Goal: Task Accomplishment & Management: Complete application form

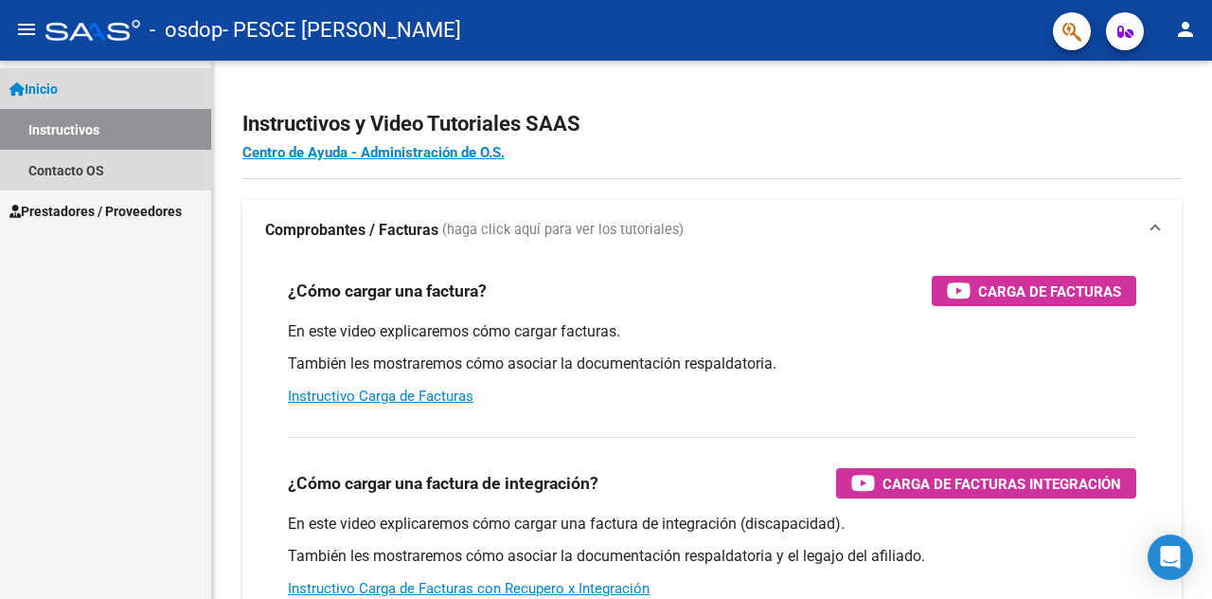
click at [69, 89] on link "Inicio" at bounding box center [105, 88] width 211 height 41
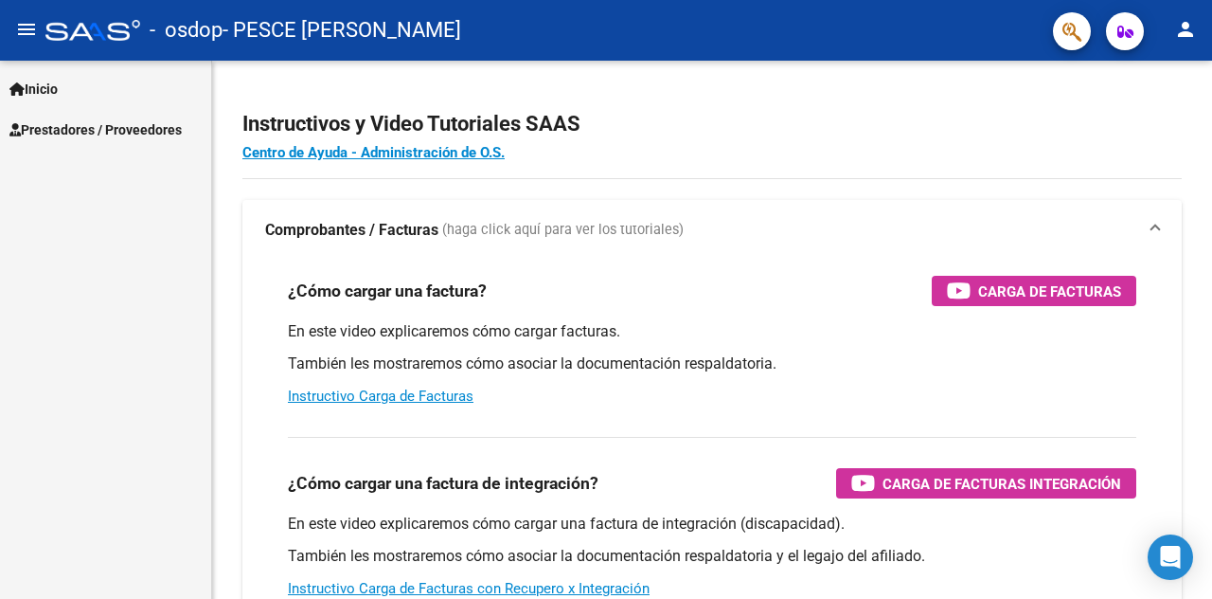
click at [99, 123] on span "Prestadores / Proveedores" at bounding box center [95, 129] width 172 height 21
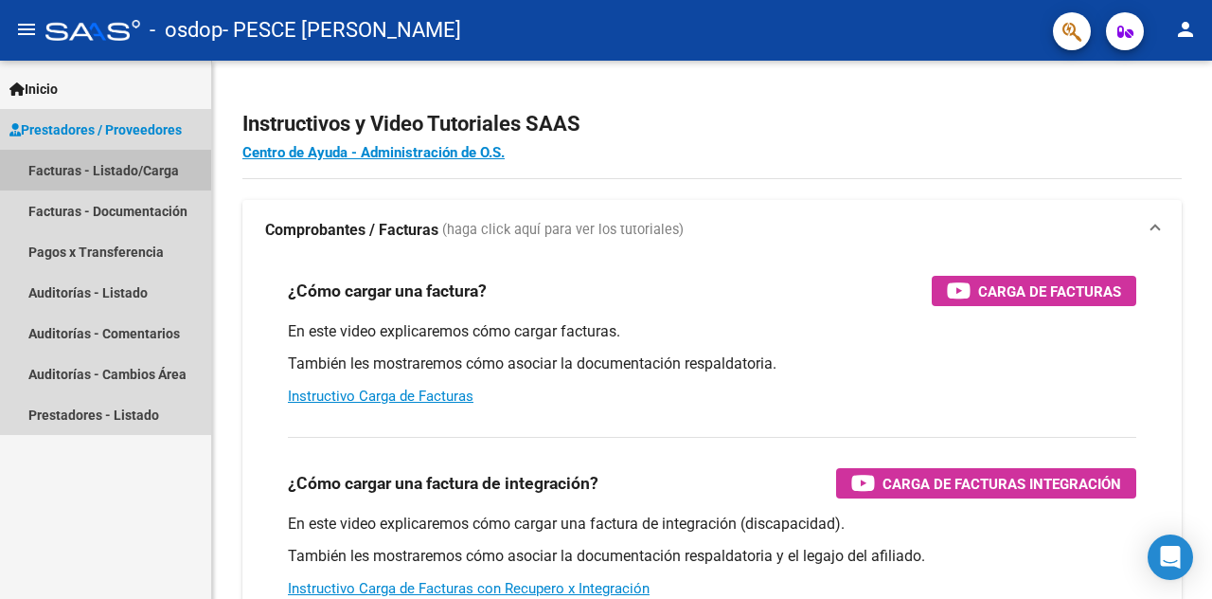
click at [136, 170] on link "Facturas - Listado/Carga" at bounding box center [105, 170] width 211 height 41
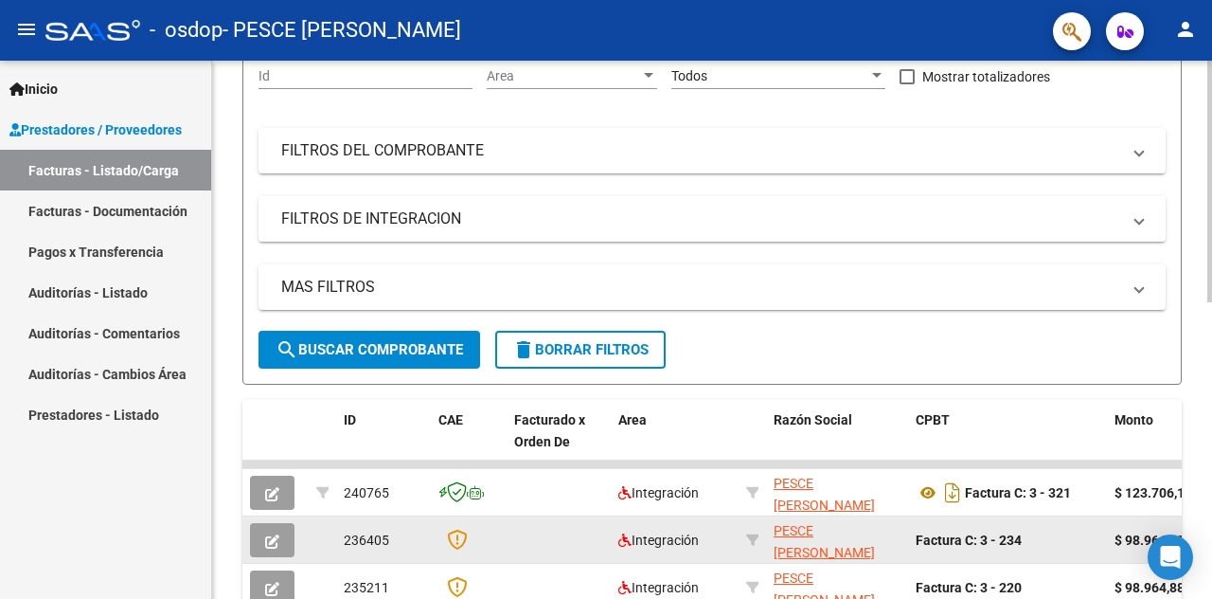
scroll to position [95, 0]
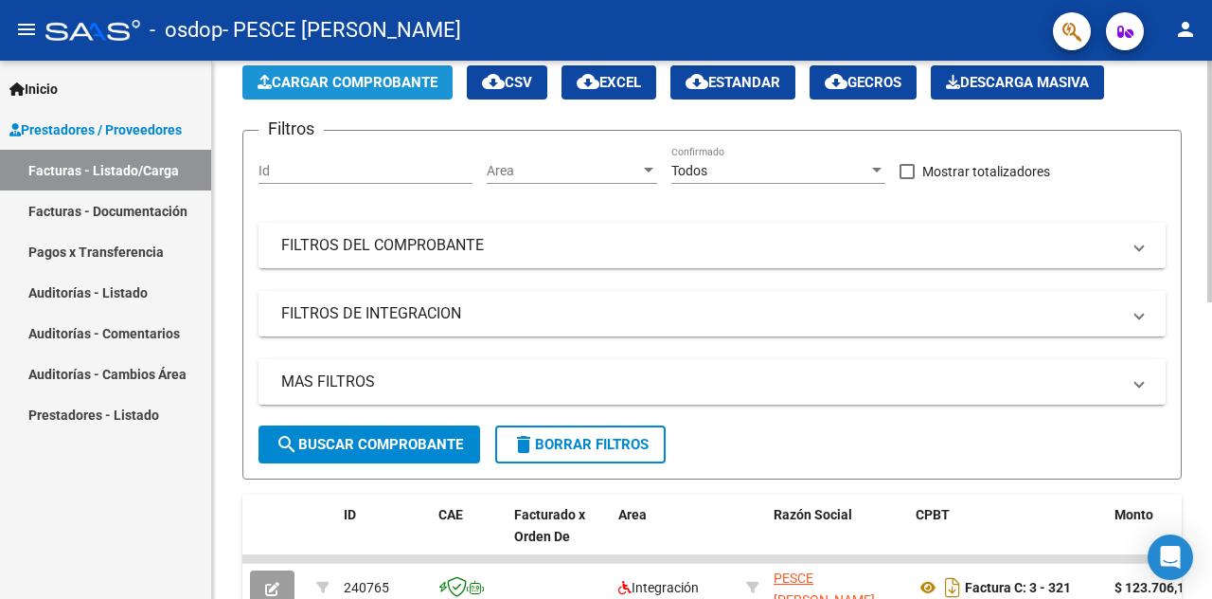
click at [317, 75] on span "Cargar Comprobante" at bounding box center [348, 82] width 180 height 17
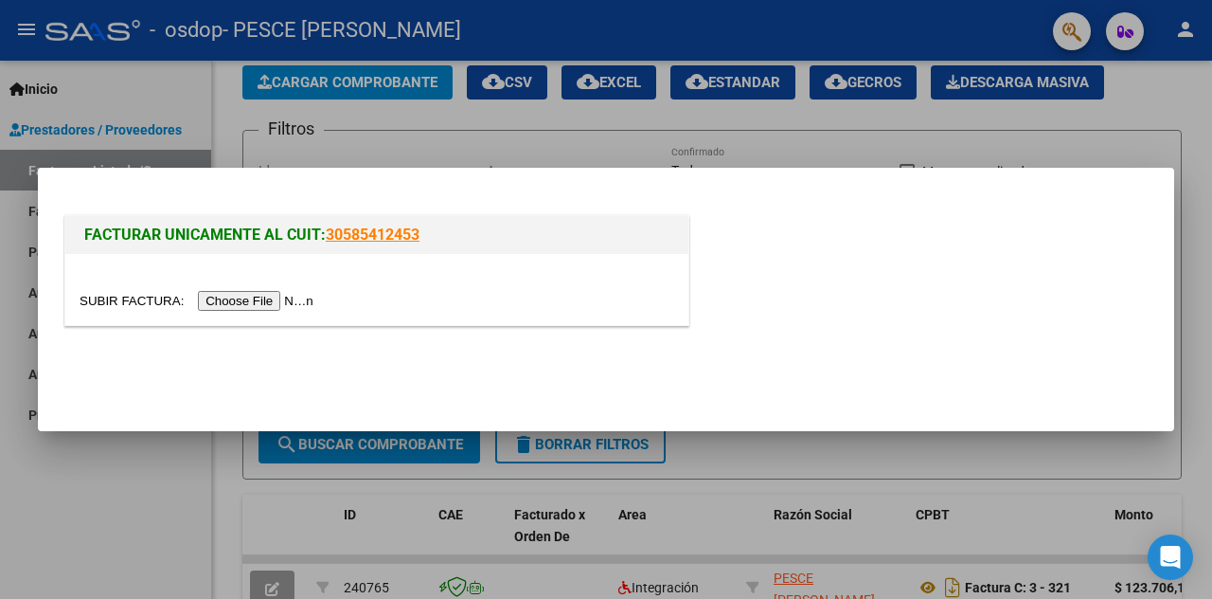
click at [250, 297] on input "file" at bounding box center [200, 301] width 240 height 20
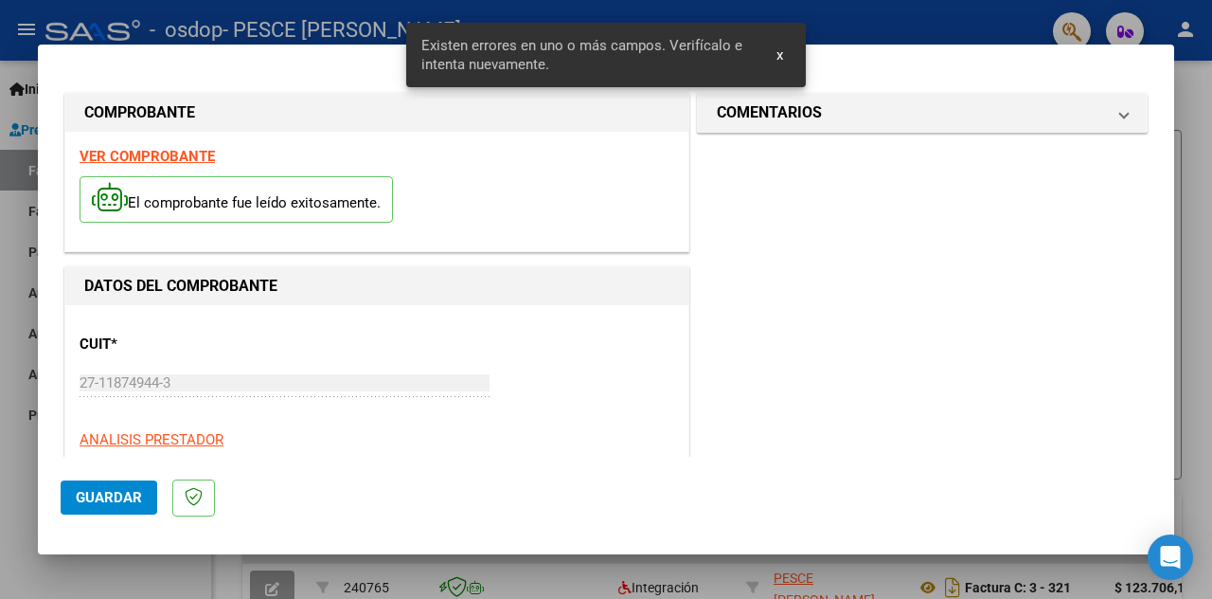
scroll to position [447, 0]
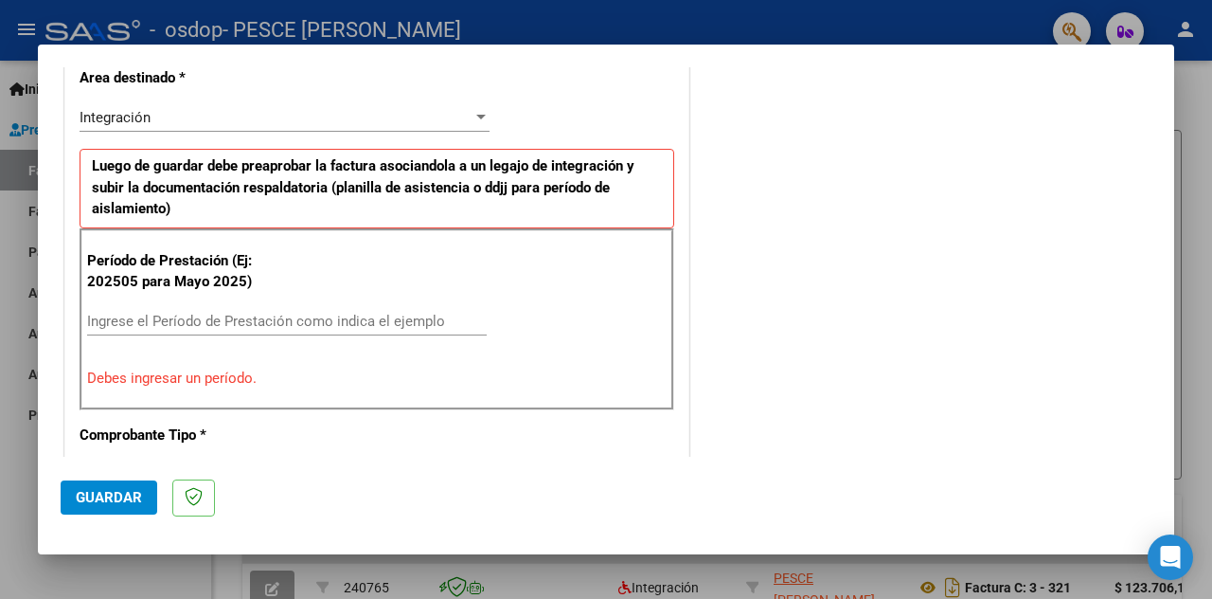
click at [233, 316] on input "Ingrese el Período de Prestación como indica el ejemplo" at bounding box center [287, 321] width 400 height 17
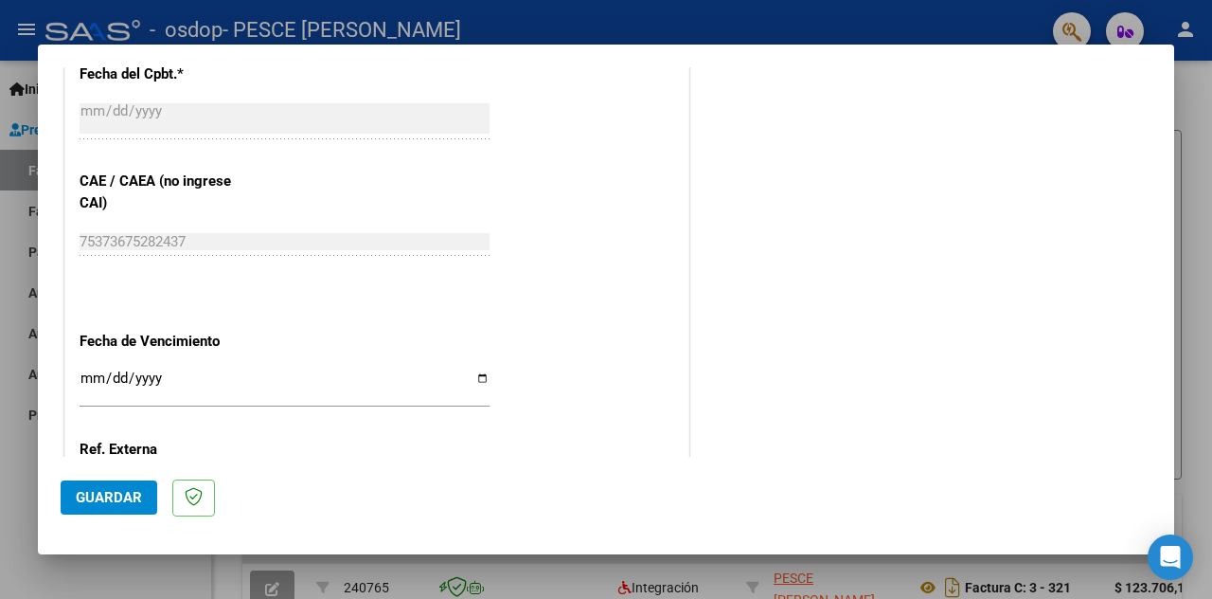
scroll to position [1205, 0]
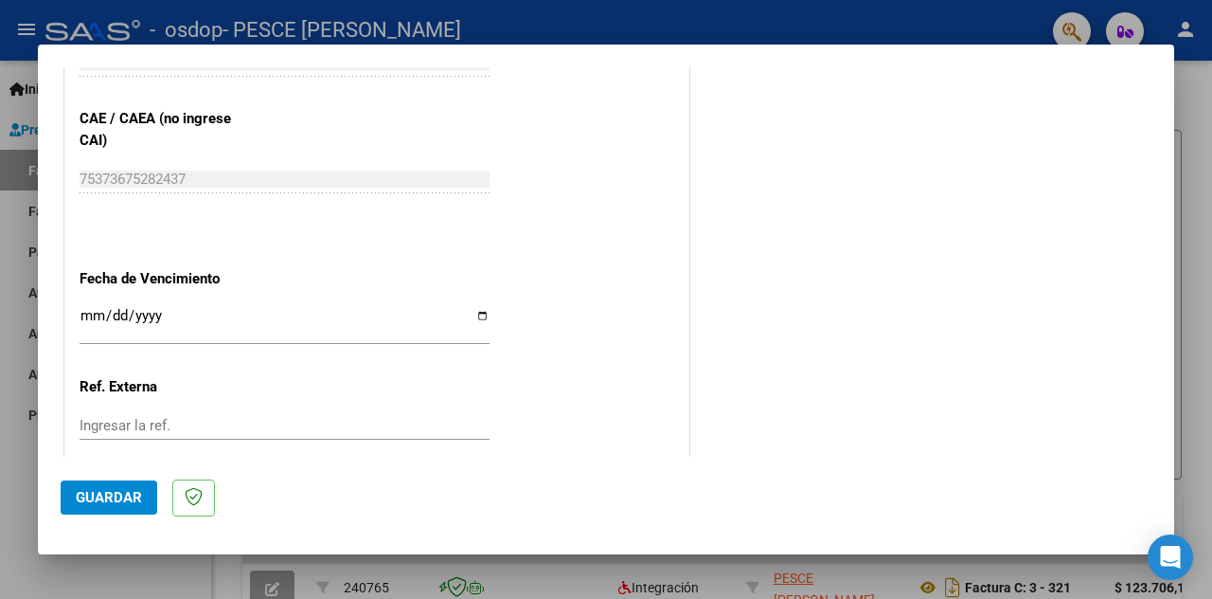
type input "202508"
click at [472, 314] on input "Ingresar la fecha" at bounding box center [285, 323] width 410 height 30
type input "2025-09-20"
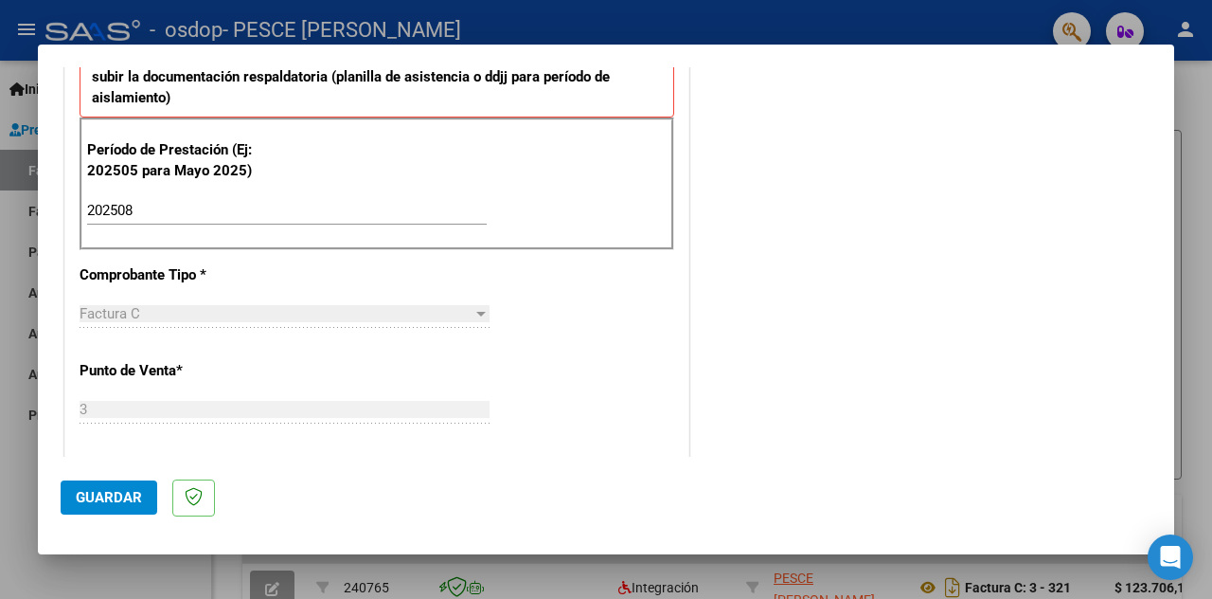
scroll to position [1316, 0]
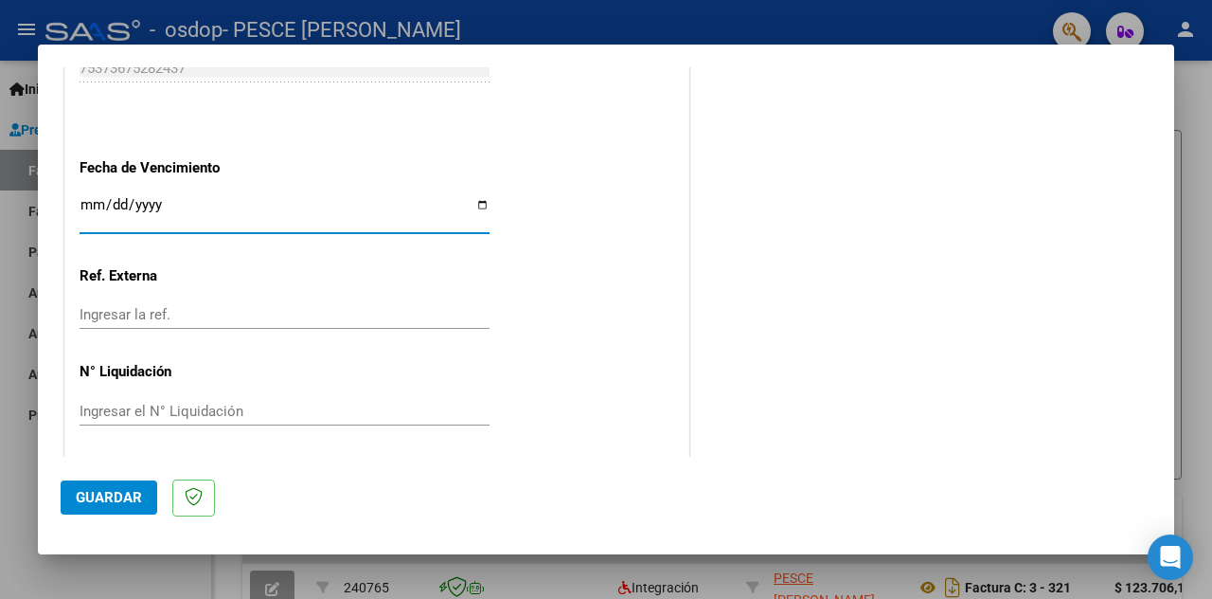
click at [102, 492] on span "Guardar" at bounding box center [109, 497] width 66 height 17
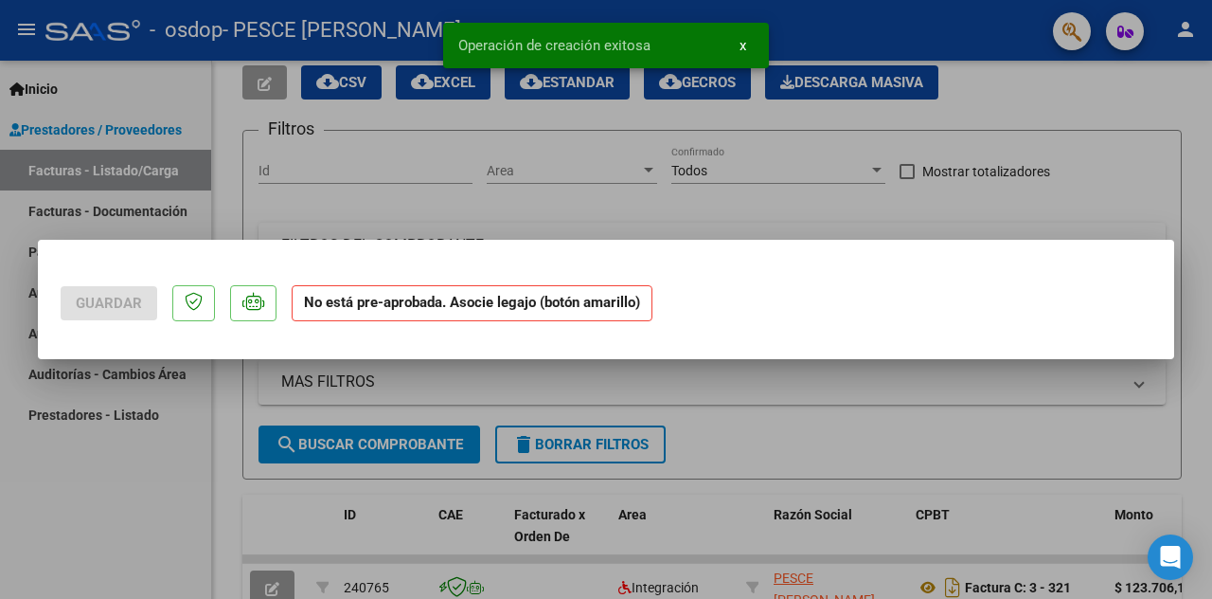
scroll to position [0, 0]
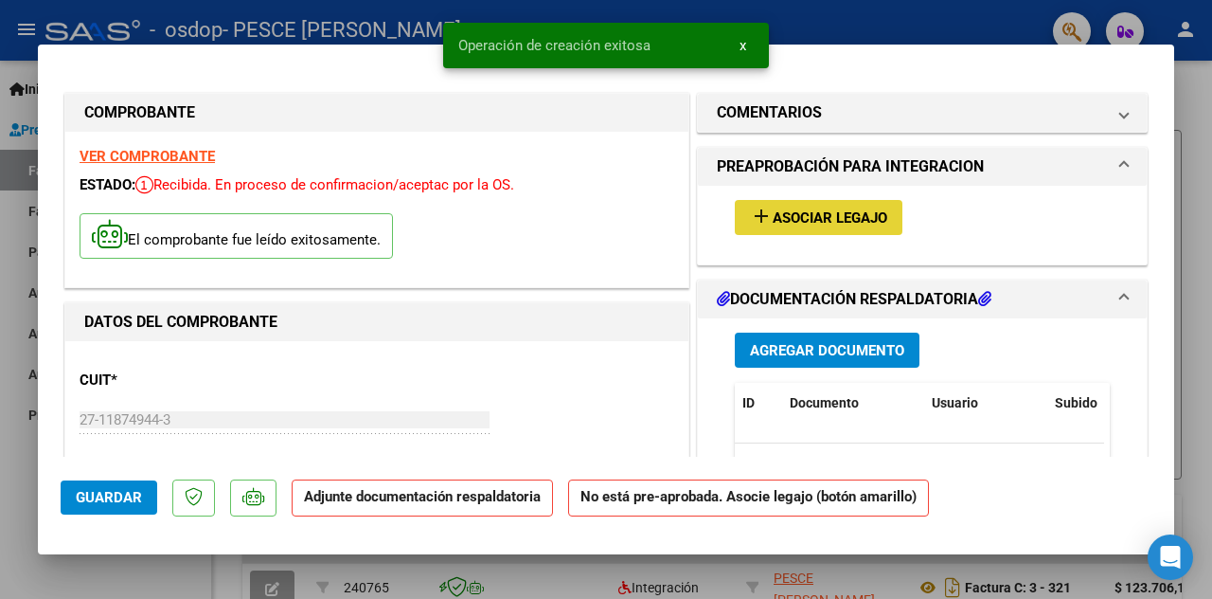
click at [832, 219] on span "Asociar Legajo" at bounding box center [830, 217] width 115 height 17
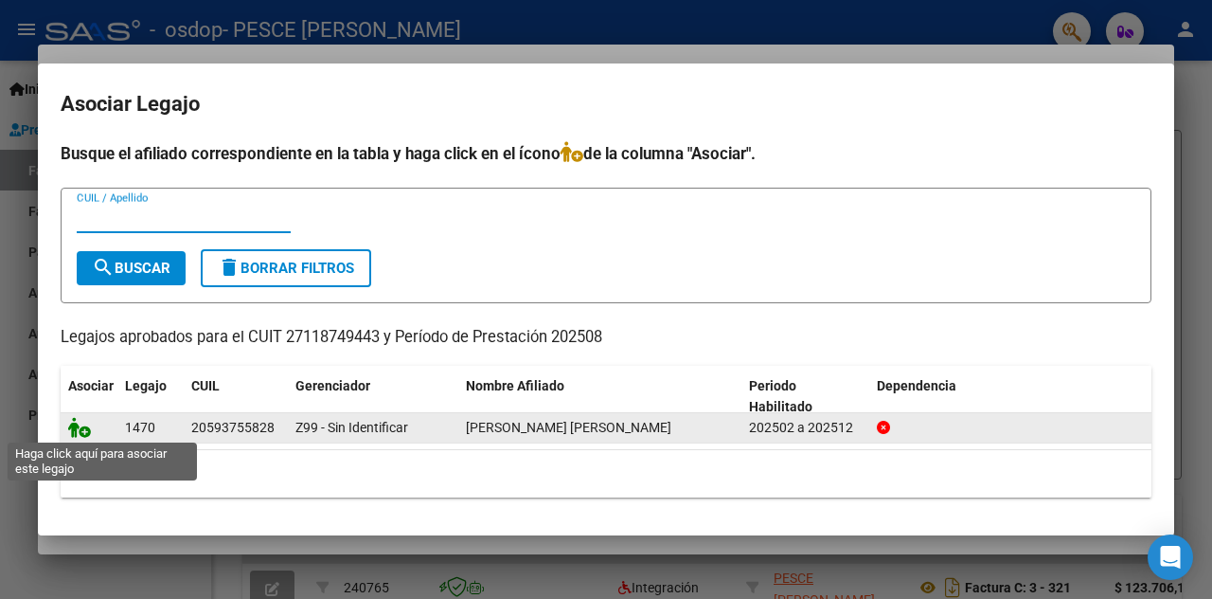
click at [85, 435] on icon at bounding box center [79, 427] width 23 height 21
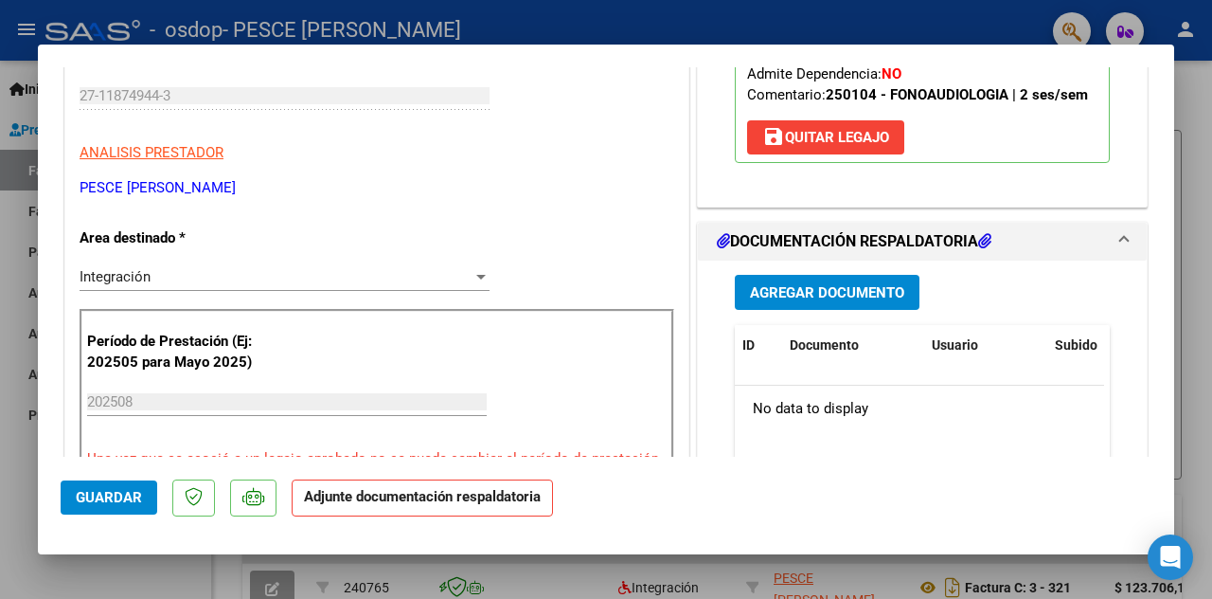
scroll to position [474, 0]
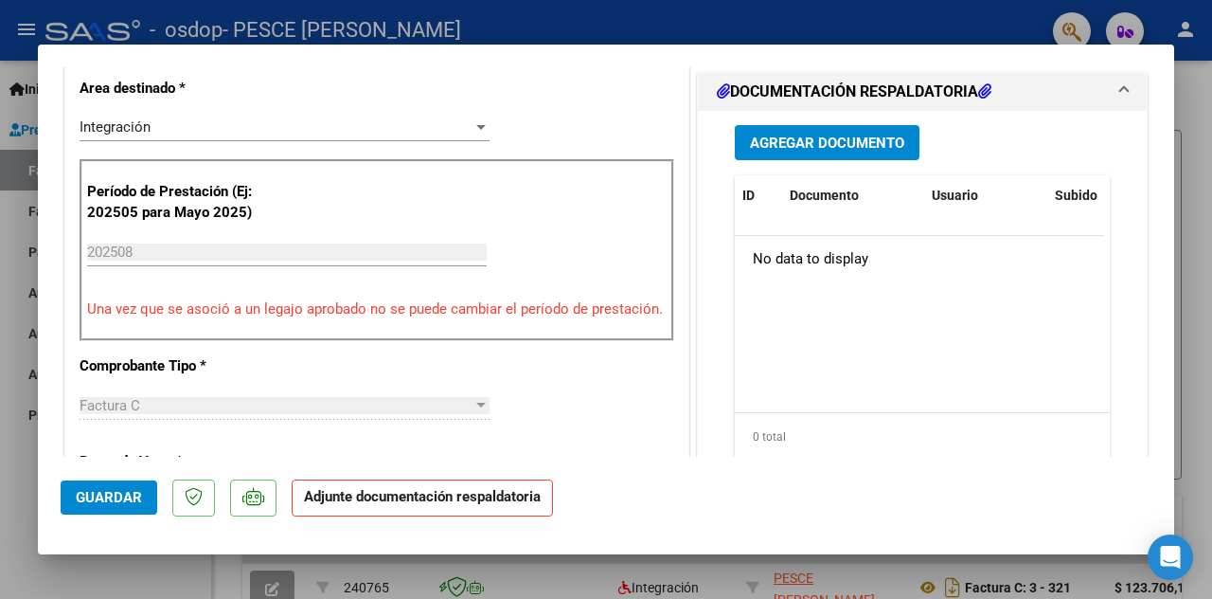
click at [833, 135] on span "Agregar Documento" at bounding box center [827, 143] width 154 height 17
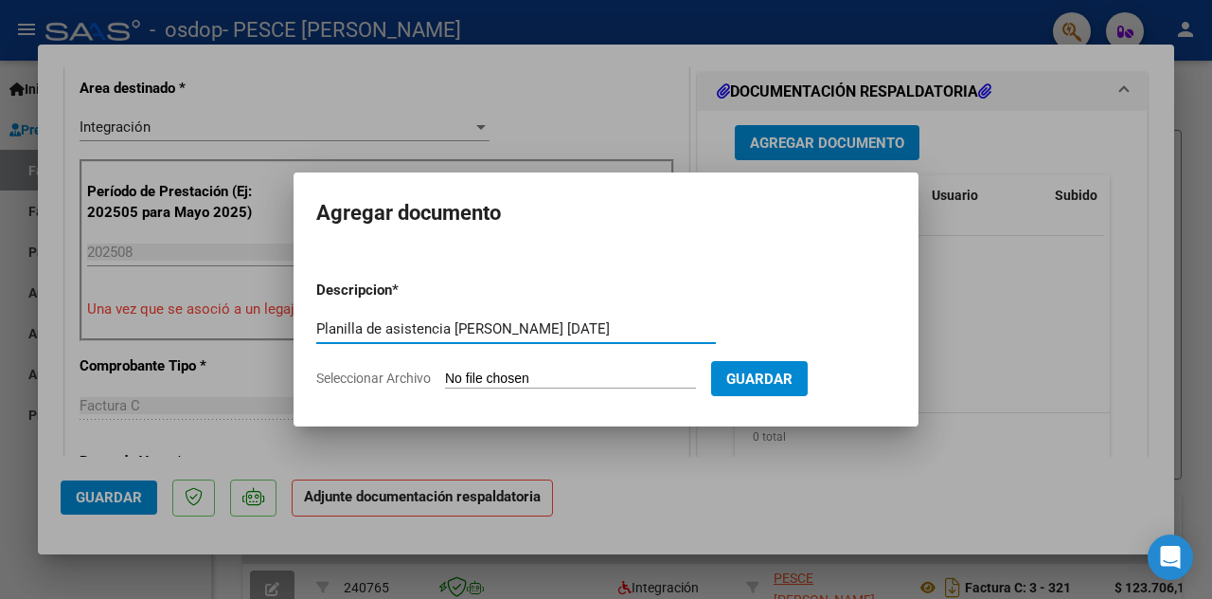
type input "Planilla de asistencia Oliva Puccio Camila agosto 2025"
click at [494, 380] on input "Seleccionar Archivo" at bounding box center [570, 379] width 251 height 18
type input "C:\fakepath\Planilla Oliva Punción Camila agosto 2025.pdf"
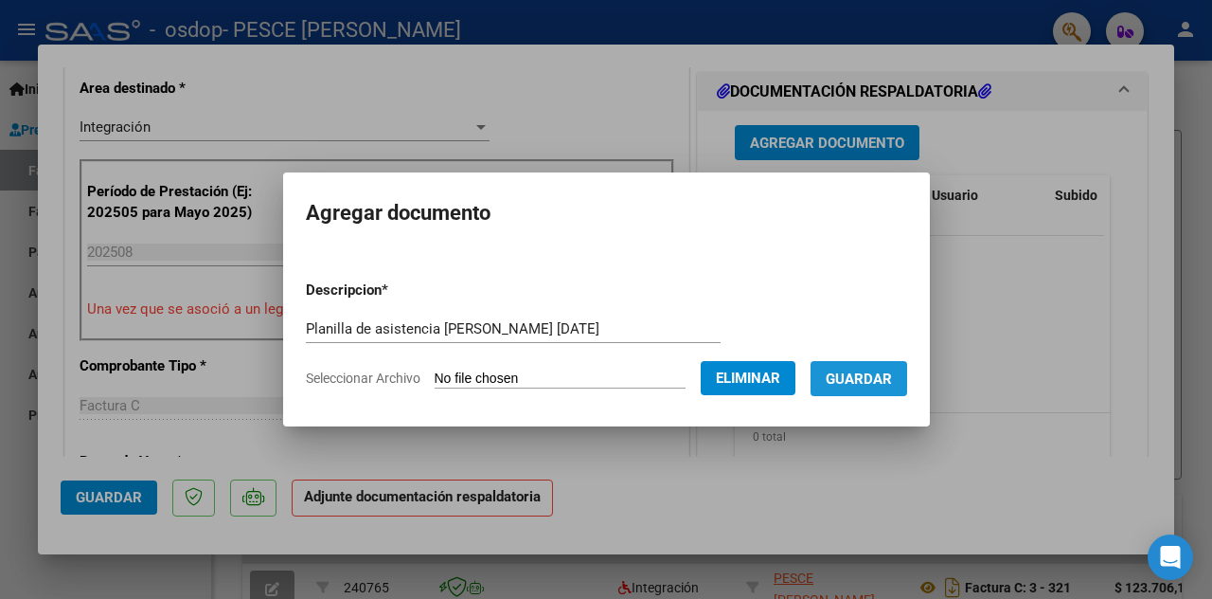
click at [869, 386] on span "Guardar" at bounding box center [859, 378] width 66 height 17
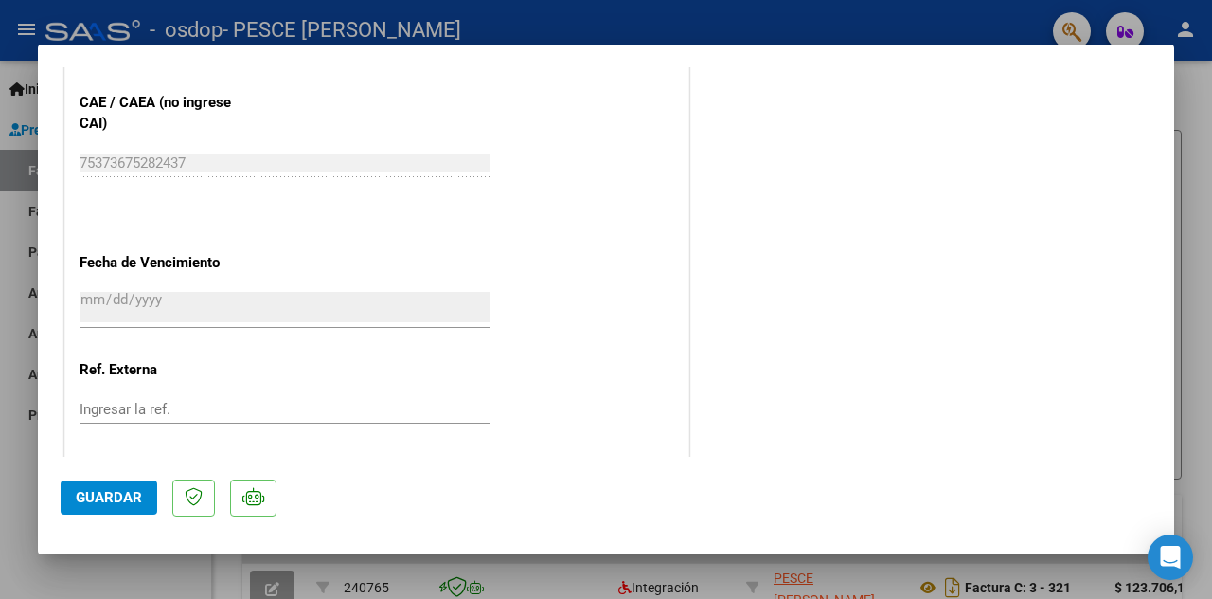
scroll to position [1323, 0]
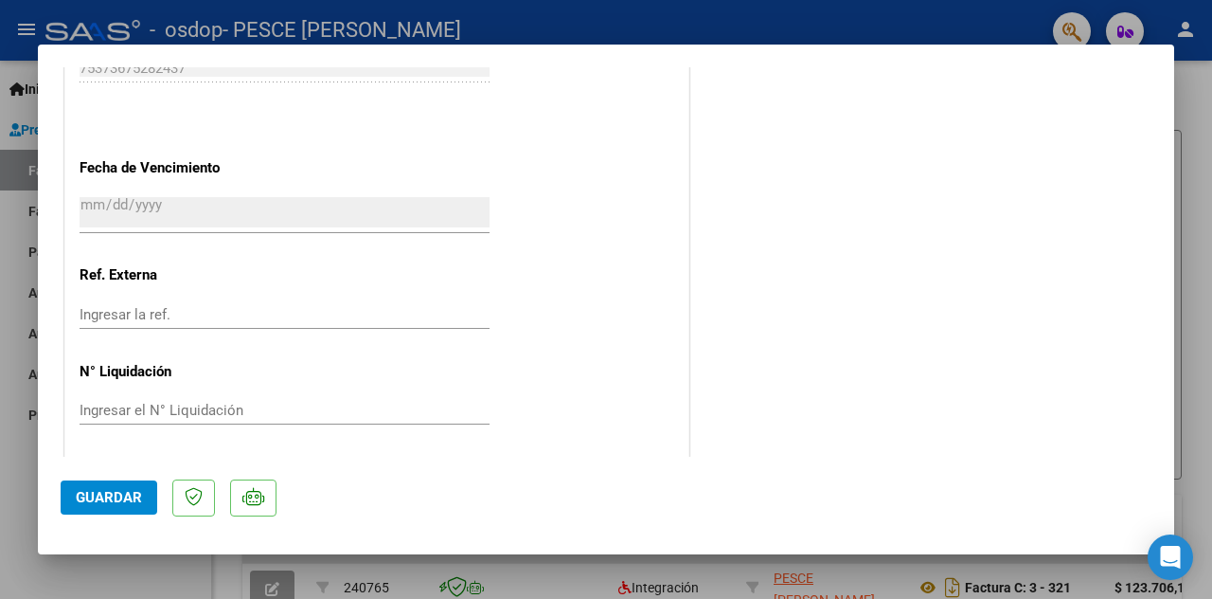
click at [133, 492] on span "Guardar" at bounding box center [109, 497] width 66 height 17
click at [1197, 200] on div at bounding box center [606, 299] width 1212 height 599
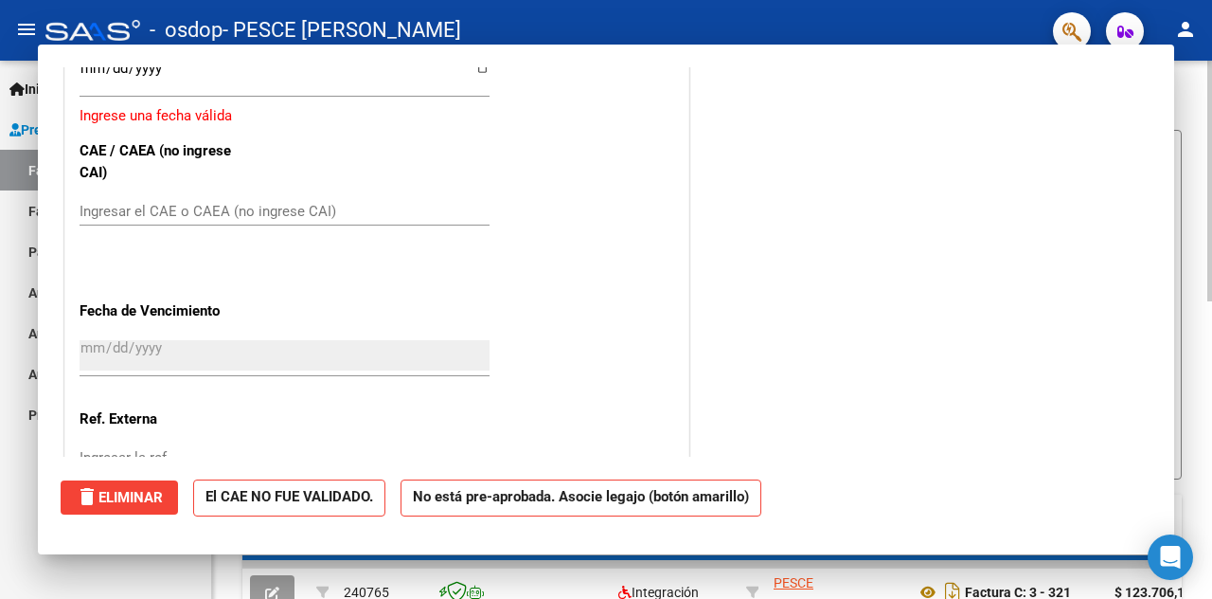
scroll to position [0, 0]
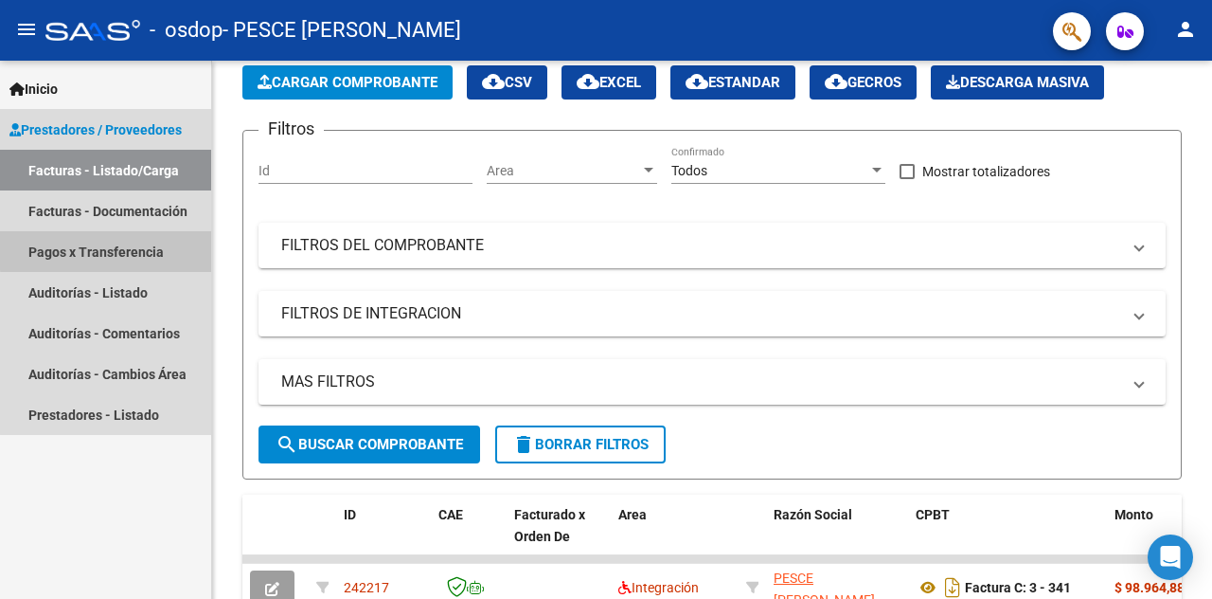
click at [123, 249] on link "Pagos x Transferencia" at bounding box center [105, 251] width 211 height 41
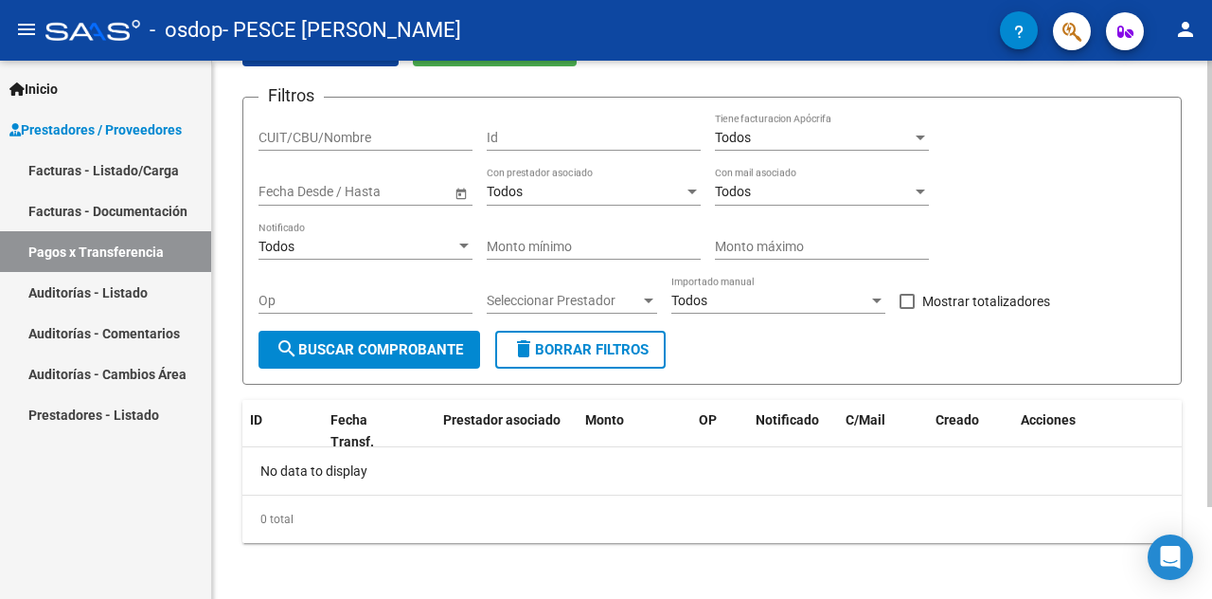
scroll to position [111, 0]
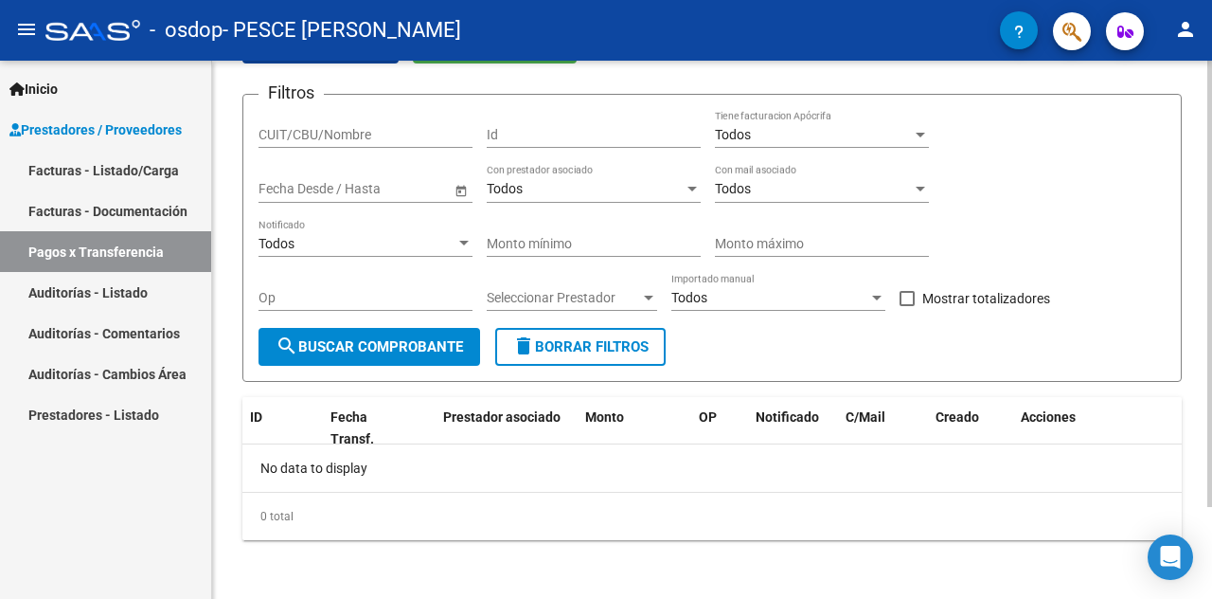
click at [458, 192] on span "Open calendar" at bounding box center [461, 189] width 45 height 45
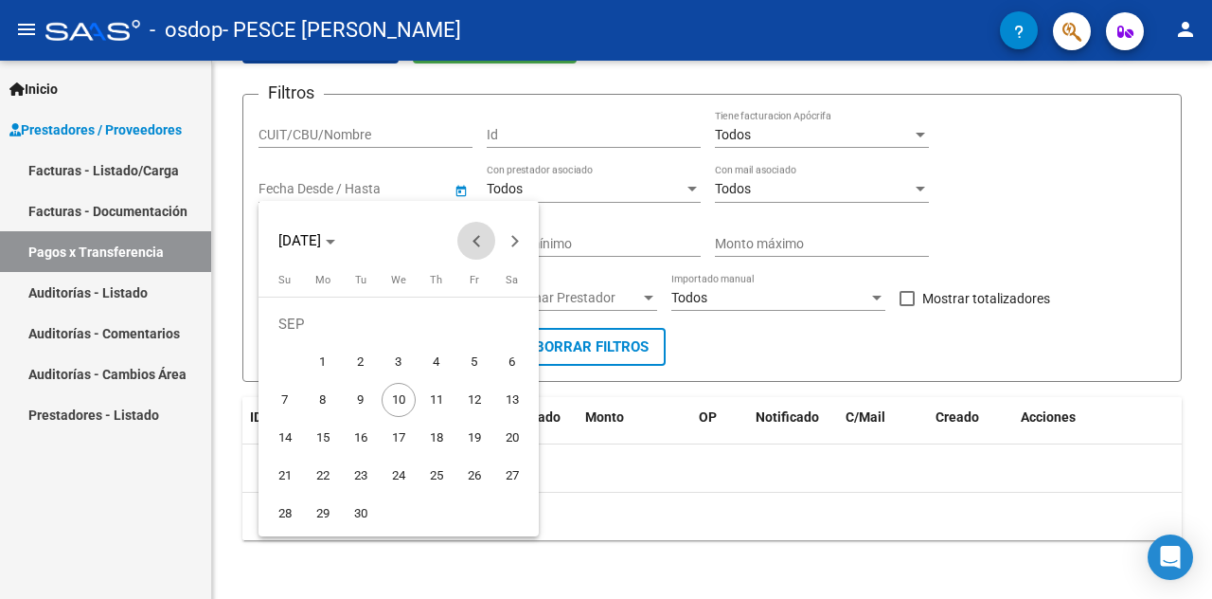
click at [470, 243] on span "Previous month" at bounding box center [477, 241] width 38 height 38
click at [469, 321] on span "1" at bounding box center [475, 324] width 34 height 34
type input "01/08/2025"
click at [461, 189] on div at bounding box center [606, 299] width 1212 height 599
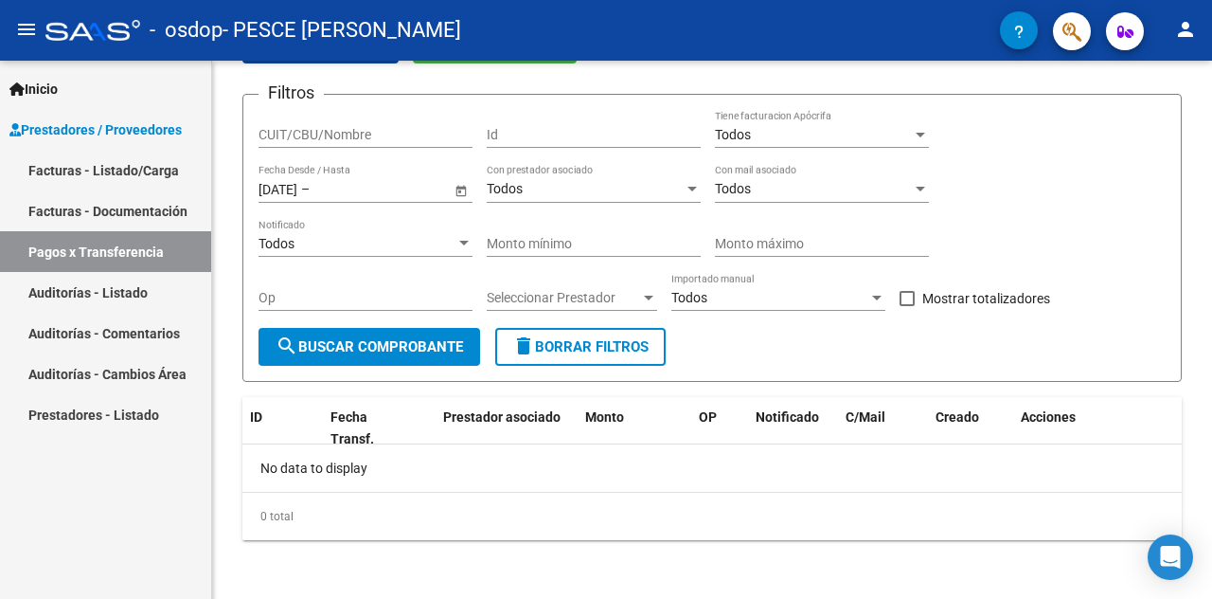
click at [461, 189] on span "Open calendar" at bounding box center [461, 189] width 45 height 45
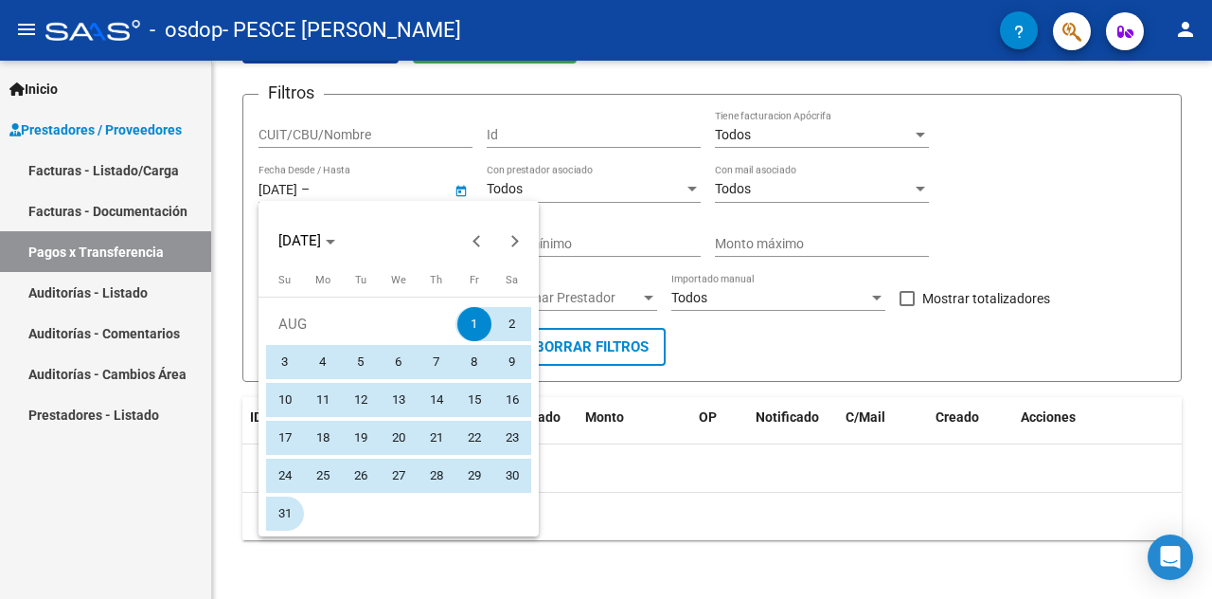
click at [292, 507] on span "31" at bounding box center [285, 513] width 34 height 34
type input "31/08/2025"
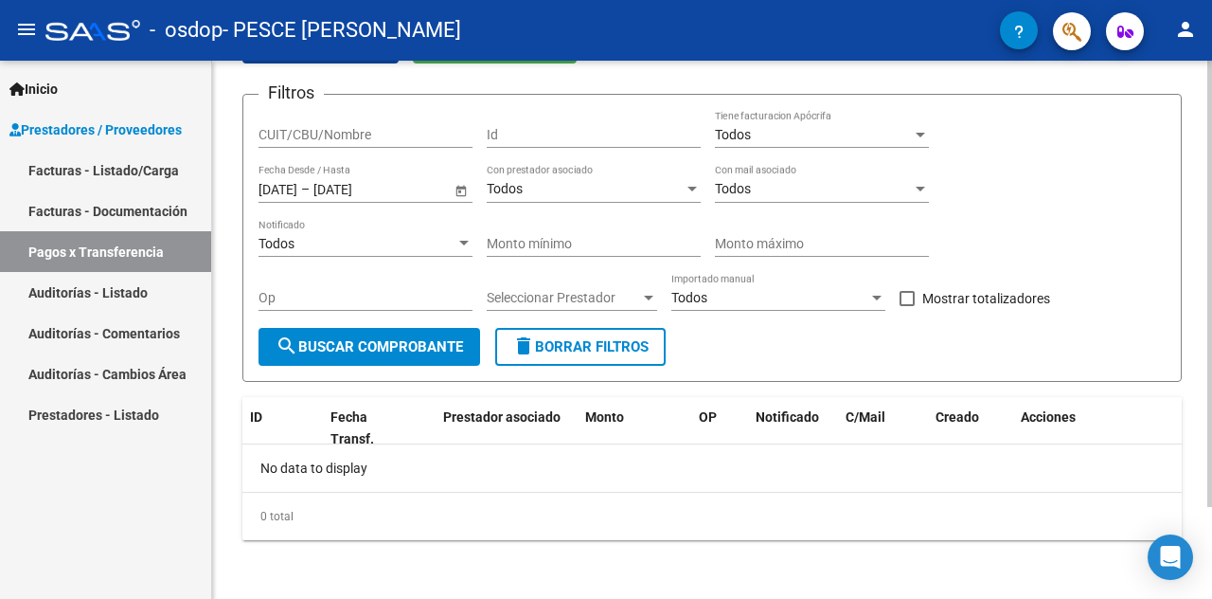
click at [360, 355] on button "search Buscar Comprobante" at bounding box center [370, 347] width 222 height 38
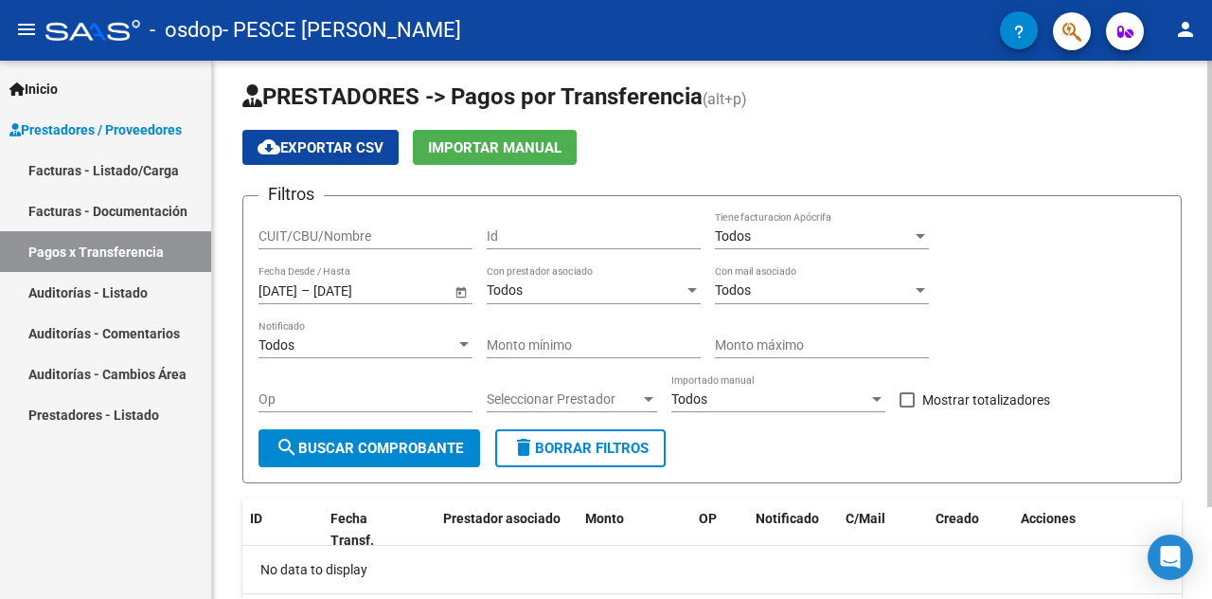
scroll to position [0, 0]
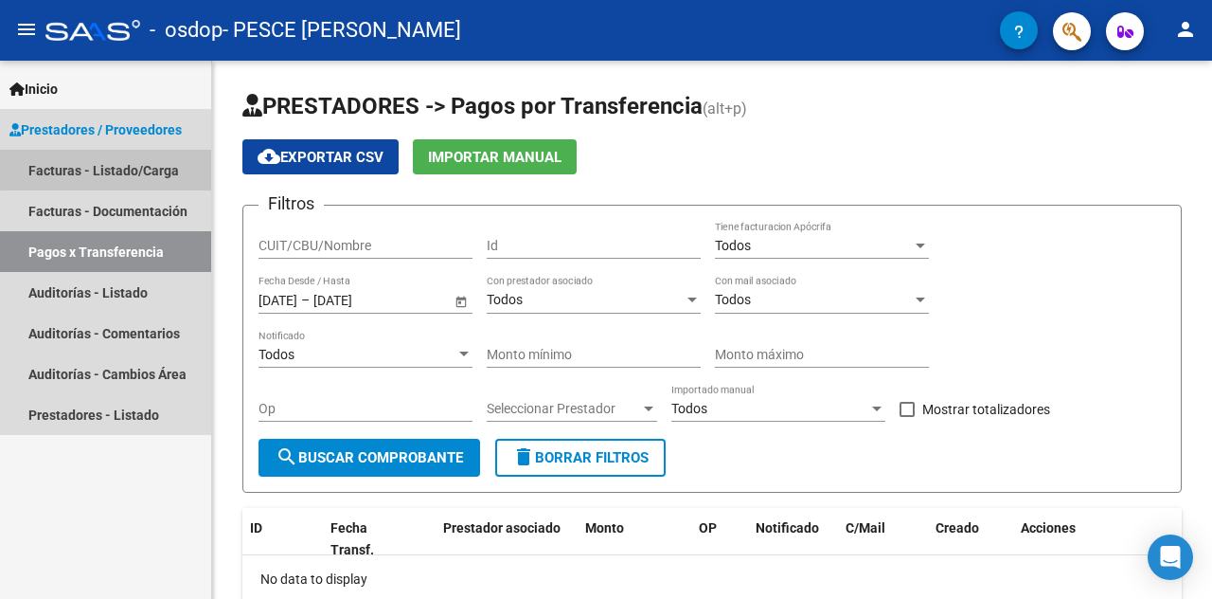
click at [111, 164] on link "Facturas - Listado/Carga" at bounding box center [105, 170] width 211 height 41
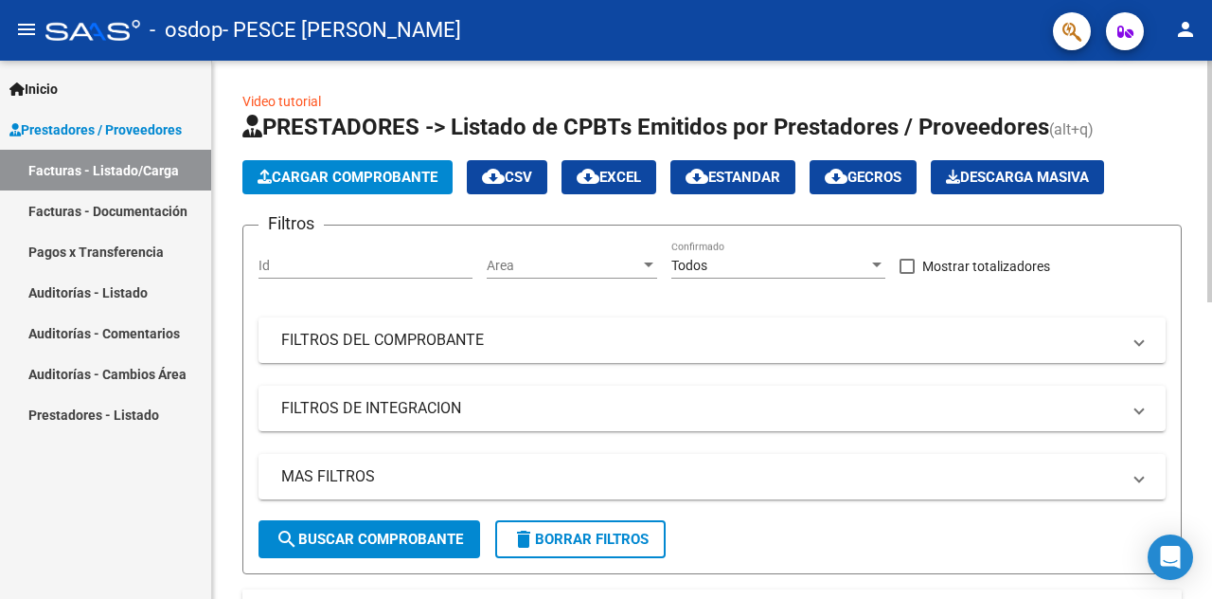
click at [1212, 95] on div at bounding box center [1210, 182] width 5 height 242
click at [1190, 34] on mat-icon "person" at bounding box center [1186, 29] width 23 height 23
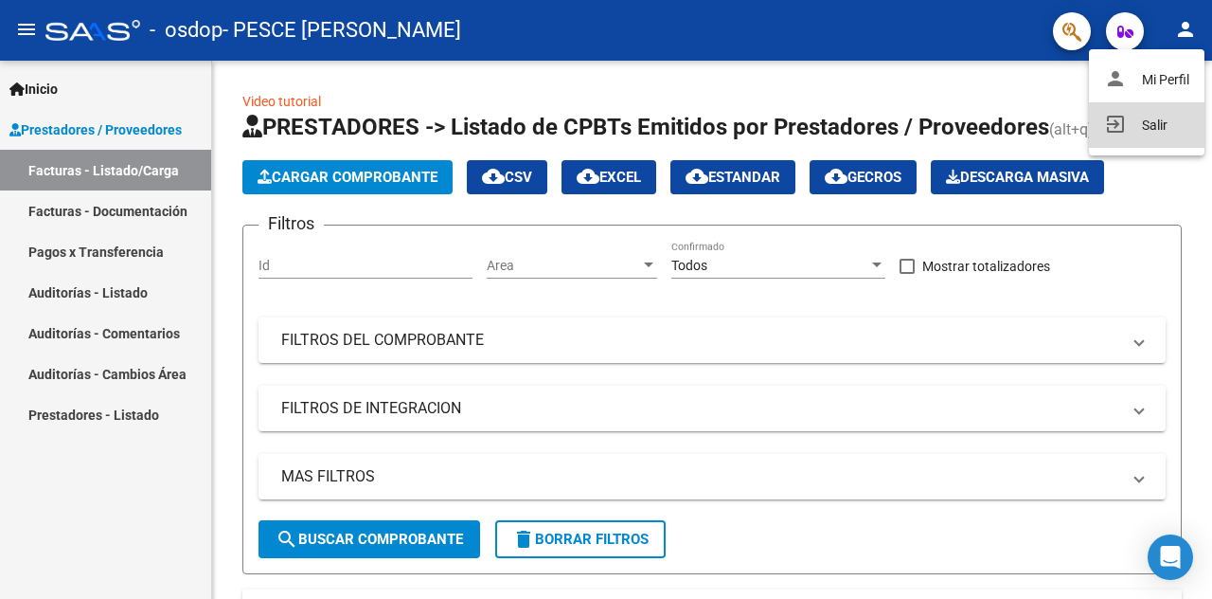
click at [1152, 122] on button "exit_to_app Salir" at bounding box center [1147, 124] width 116 height 45
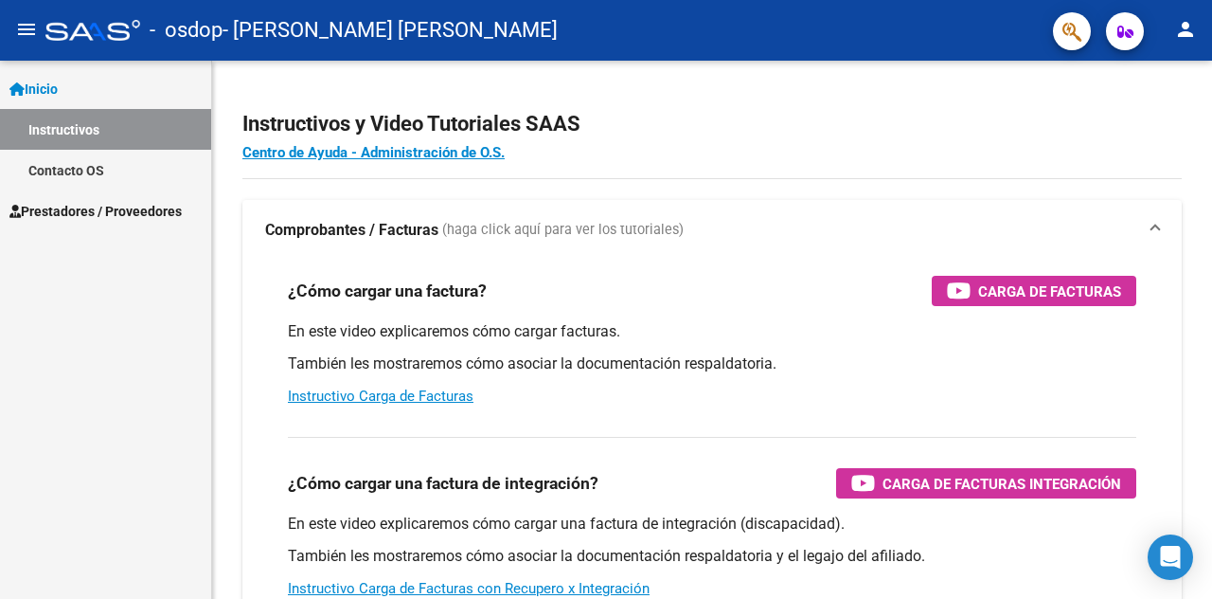
click at [1191, 40] on mat-icon "person" at bounding box center [1186, 29] width 23 height 23
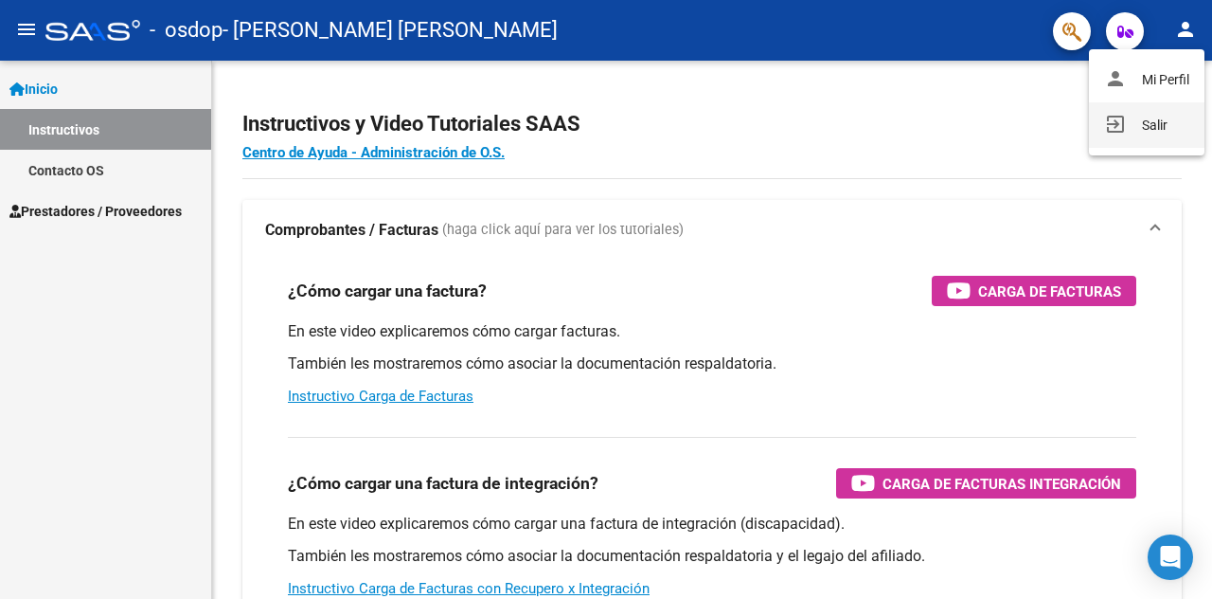
click at [1146, 131] on button "exit_to_app Salir" at bounding box center [1147, 124] width 116 height 45
